Goal: Information Seeking & Learning: Learn about a topic

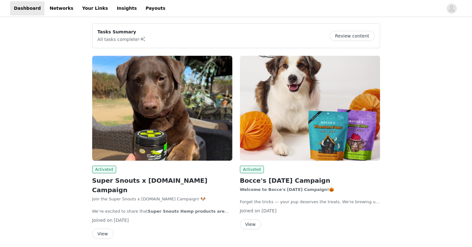
click at [309, 180] on h2 "Bocce's [DATE] Campaign" at bounding box center [310, 180] width 140 height 9
click at [308, 132] on img at bounding box center [310, 108] width 140 height 105
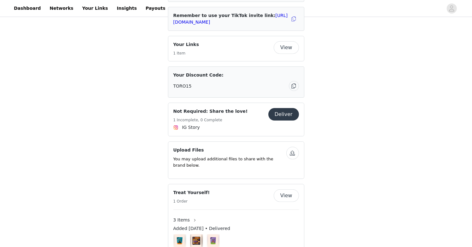
scroll to position [218, 0]
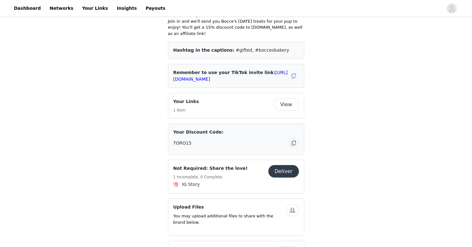
click at [289, 104] on button "View" at bounding box center [285, 104] width 25 height 13
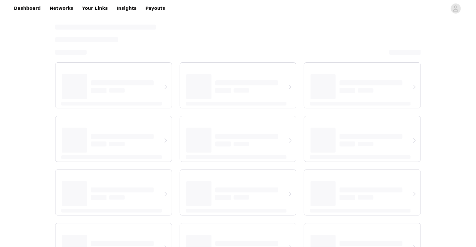
select select "12"
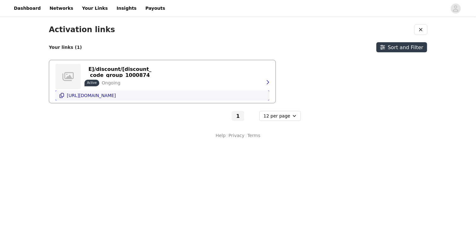
click at [116, 96] on p "[URL][DOMAIN_NAME]" at bounding box center [91, 95] width 49 height 5
